Goal: Check status

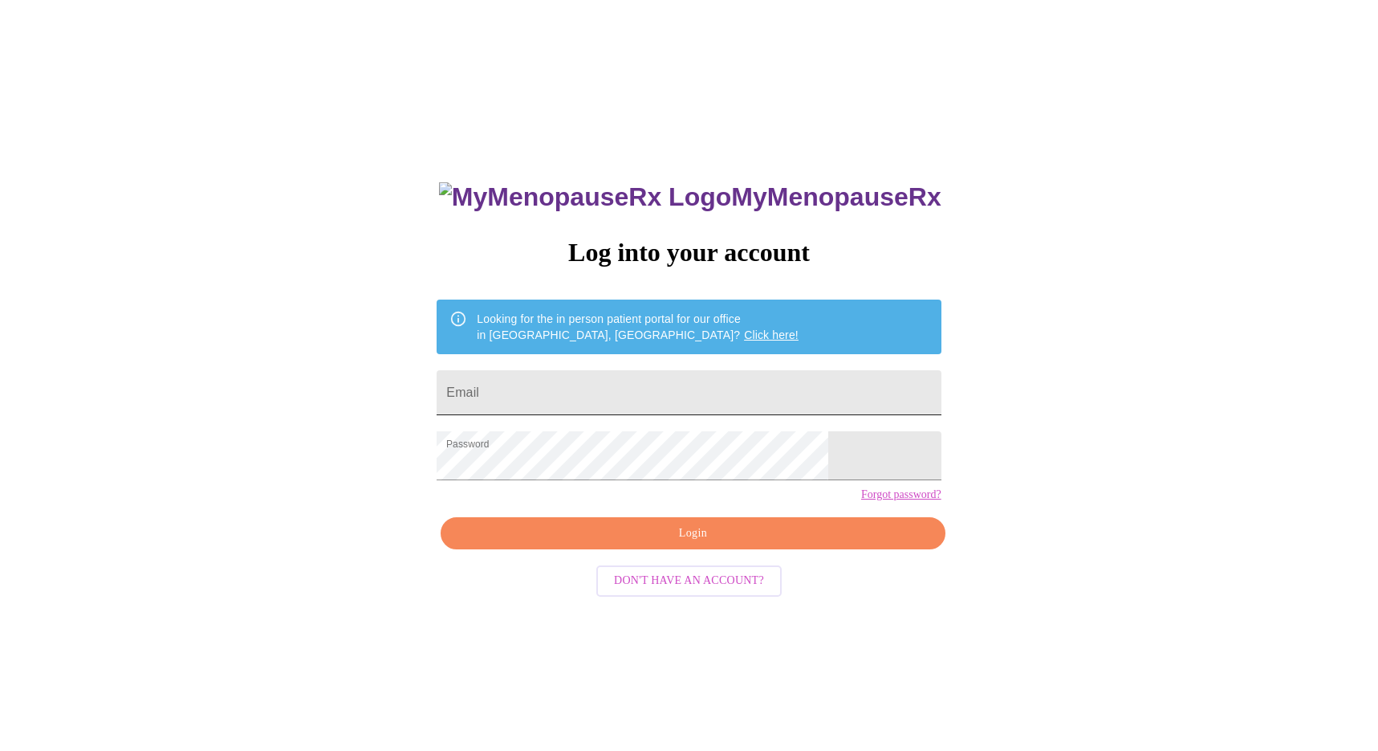
click at [592, 393] on input "Email" at bounding box center [689, 392] width 504 height 45
type input "[EMAIL_ADDRESS][DOMAIN_NAME]"
click at [682, 543] on span "Login" at bounding box center [692, 533] width 467 height 20
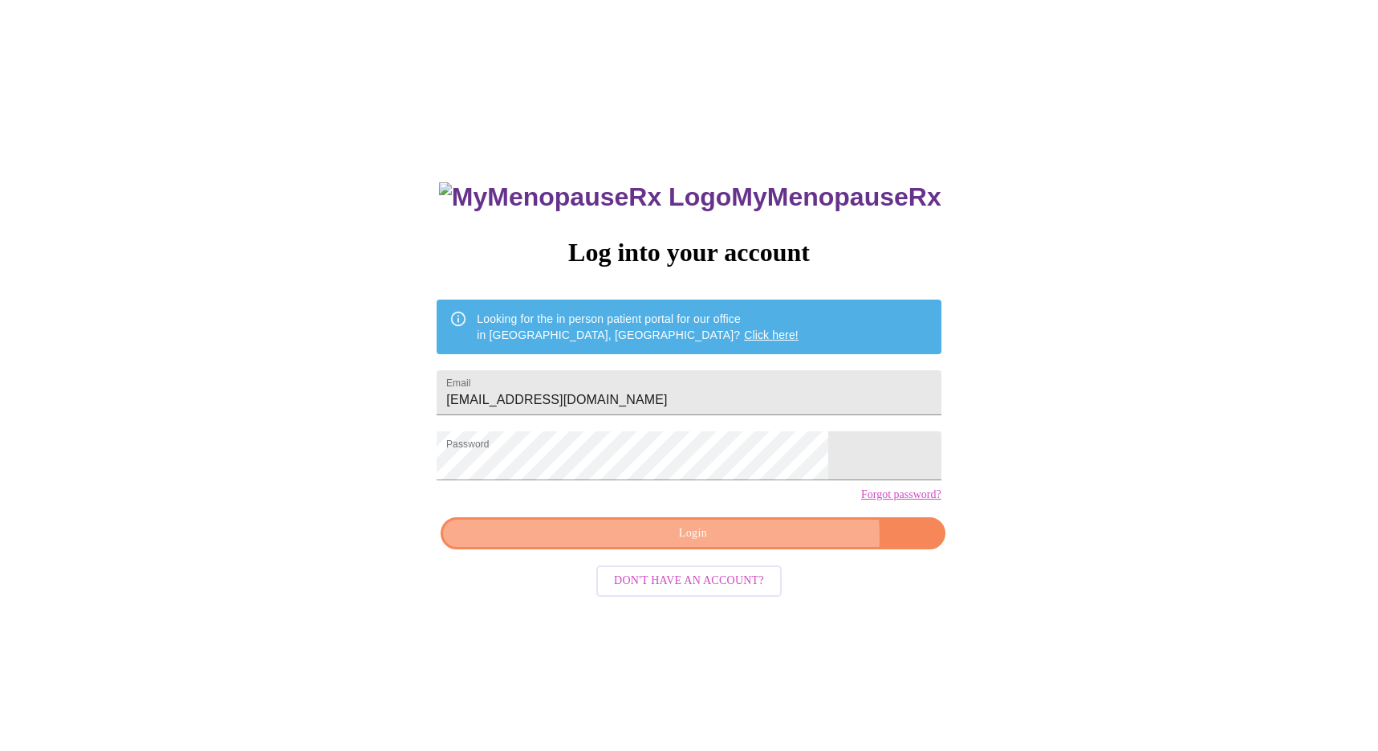
click at [718, 543] on span "Login" at bounding box center [692, 533] width 467 height 20
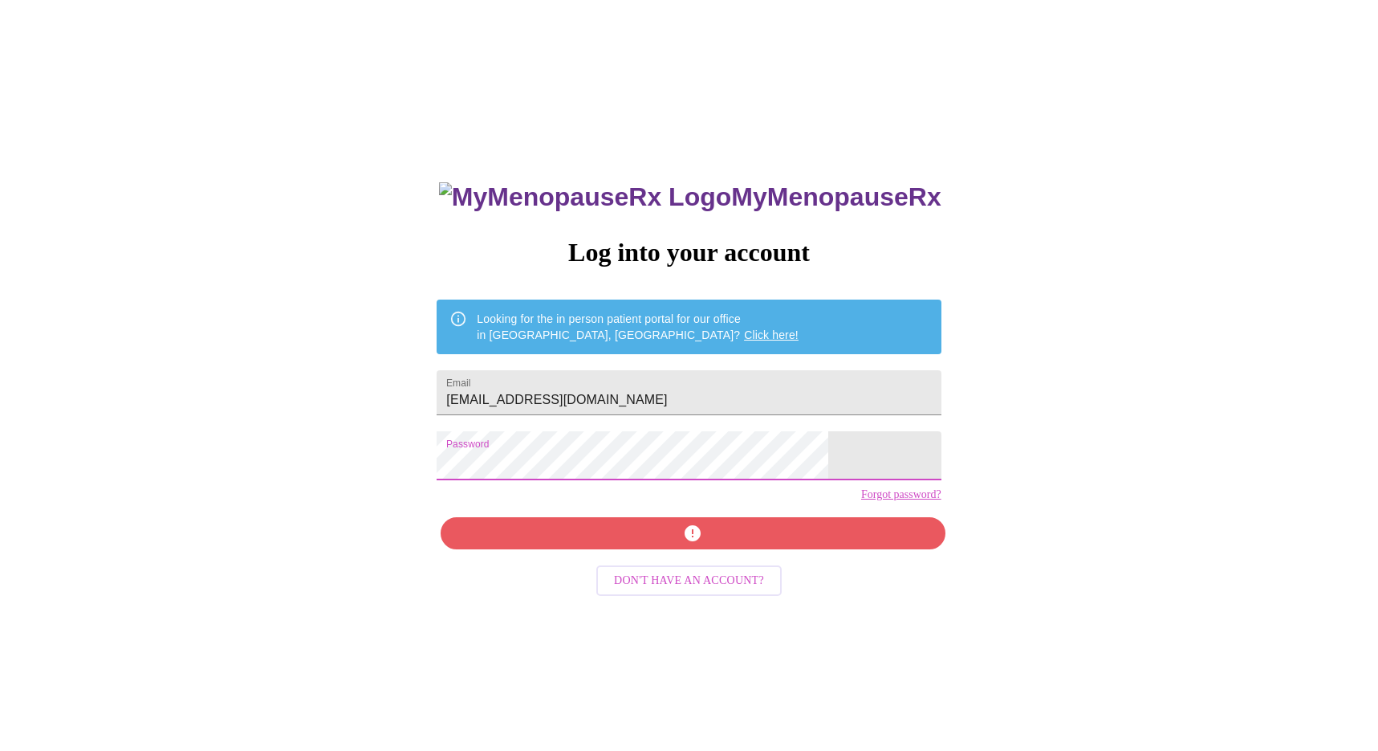
click at [487, 471] on div "MyMenopauseRx Log into your account Looking for the in person patient portal fo…" at bounding box center [689, 532] width 536 height 751
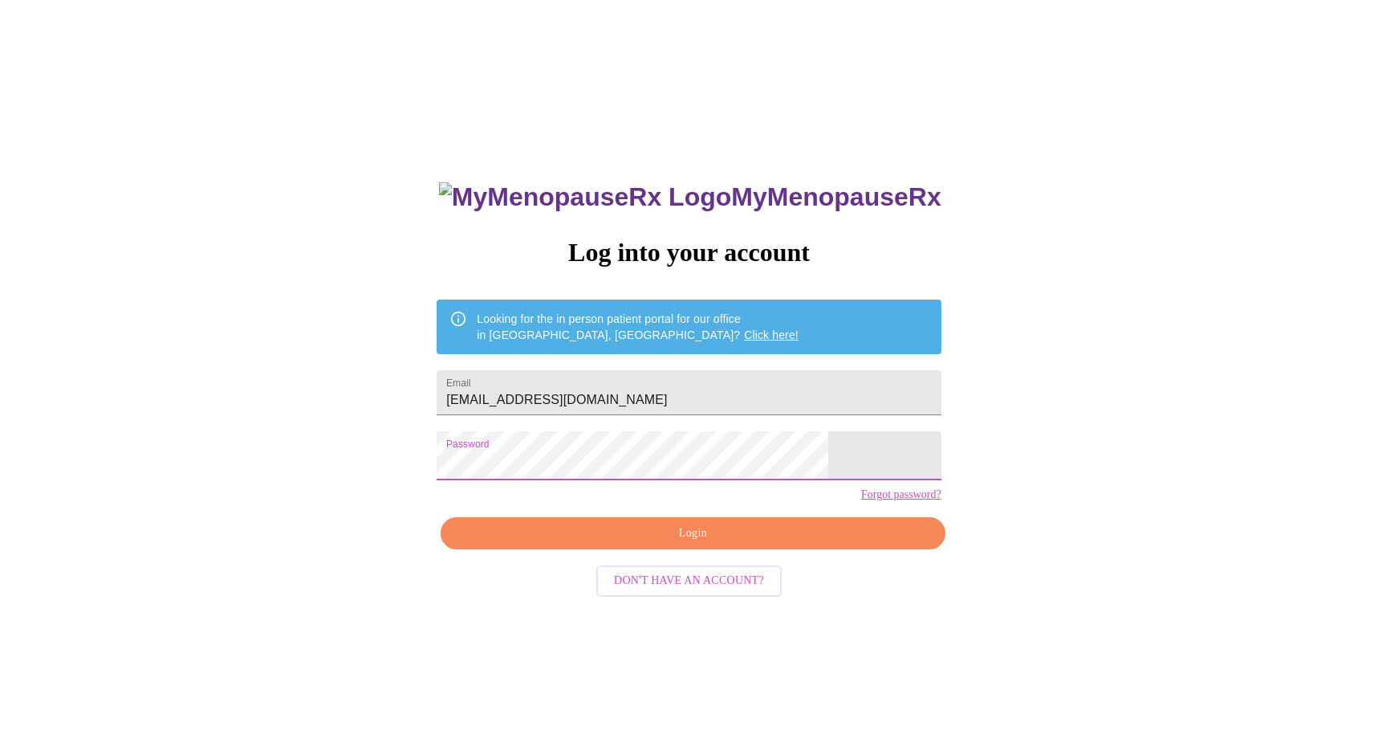
click at [658, 543] on span "Login" at bounding box center [692, 533] width 467 height 20
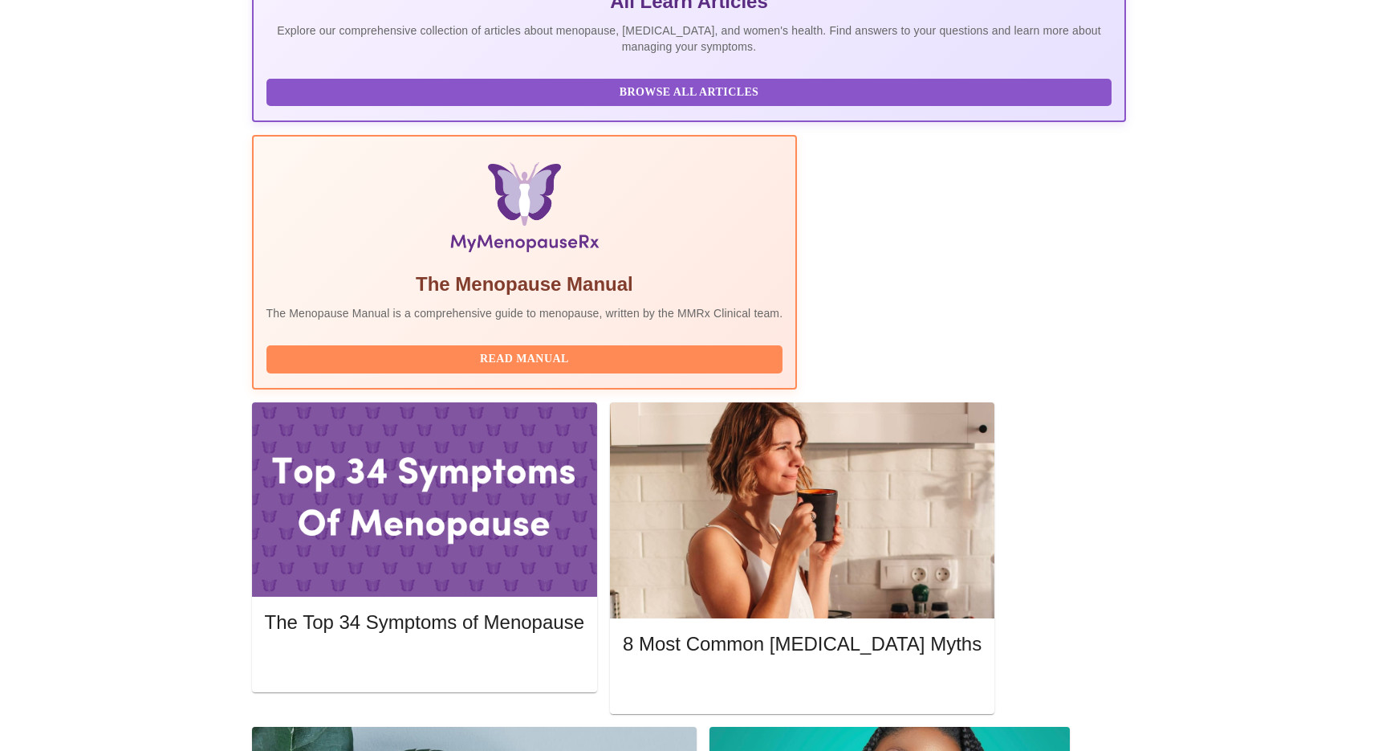
scroll to position [384, 0]
